Goal: Task Accomplishment & Management: Complete application form

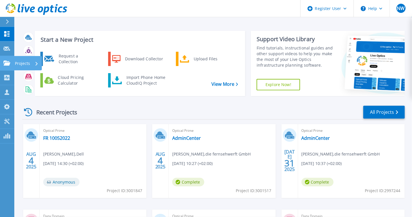
click at [7, 66] on link "Projects Projects" at bounding box center [7, 63] width 14 height 15
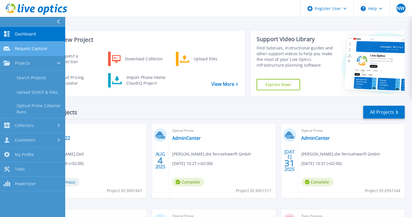
click at [7, 51] on link "Request Capture Request Capture" at bounding box center [32, 48] width 65 height 15
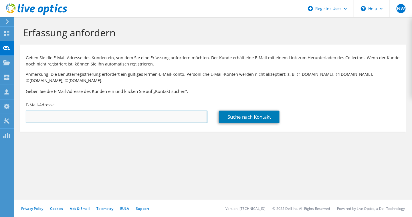
click at [98, 116] on input "text" at bounding box center [116, 117] width 181 height 13
paste input "d.raumel@multigrind.com"
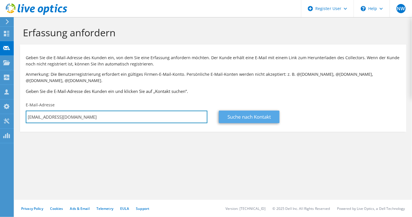
type input "d.raumel@multigrind.com"
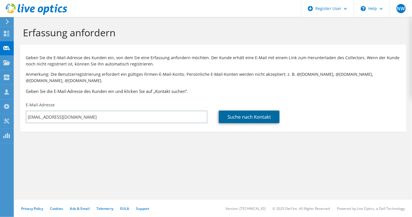
click at [250, 119] on link "Suche nach Kontakt" at bounding box center [249, 117] width 61 height 13
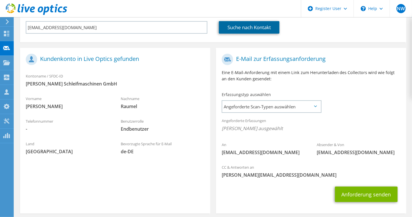
scroll to position [90, 0]
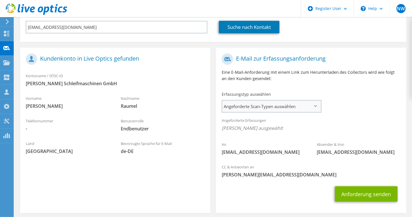
click at [254, 105] on span "Angeforderte Scan-Typen auswählen" at bounding box center [271, 106] width 98 height 11
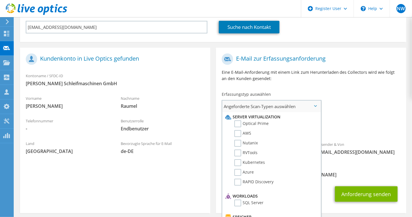
click at [250, 127] on li "Optical Prime" at bounding box center [271, 125] width 94 height 10
click at [253, 125] on label "Optical Prime" at bounding box center [251, 123] width 34 height 7
click at [0, 0] on input "Optical Prime" at bounding box center [0, 0] width 0 height 0
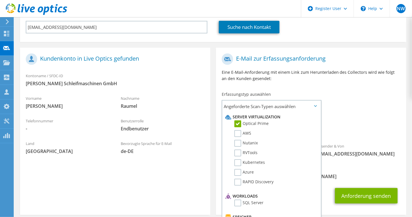
click at [371, 118] on div "Angeforderte Erfassungen Keine Scans ausgewählt Optical Prime" at bounding box center [311, 125] width 190 height 23
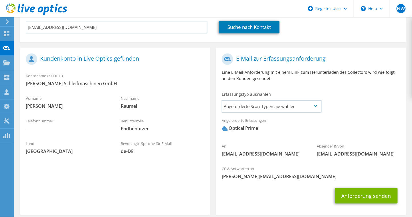
scroll to position [116, 0]
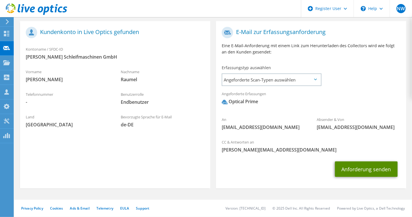
click at [360, 171] on button "Anforderung senden" at bounding box center [366, 168] width 63 height 15
